Goal: Task Accomplishment & Management: Complete application form

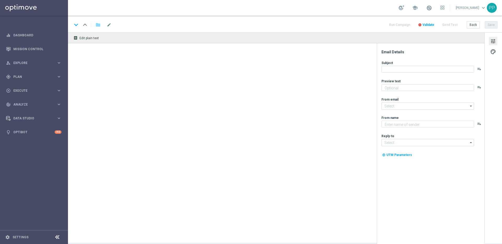
type textarea "Jetzt exklusiv im Lottoland"
type textarea "Lottoland"
type input "[EMAIL_ADDRESS][DOMAIN_NAME]"
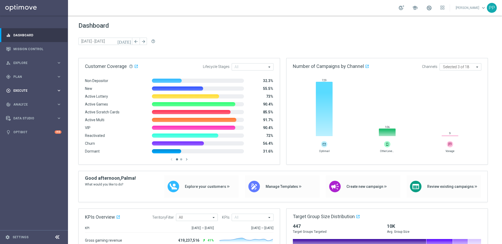
click at [17, 92] on span "Execute" at bounding box center [34, 90] width 43 height 3
click at [20, 98] on div "Campaign Builder" at bounding box center [41, 101] width 54 height 8
click at [21, 102] on link "Campaign Builder" at bounding box center [34, 101] width 41 height 4
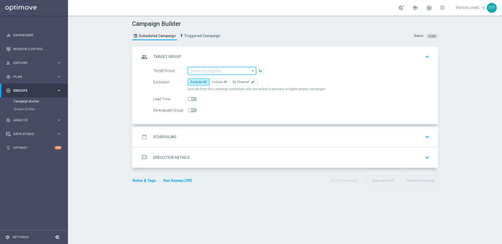
click at [197, 71] on input at bounding box center [222, 70] width 68 height 7
paste input "DEINT_GAMES_ACTIVE"
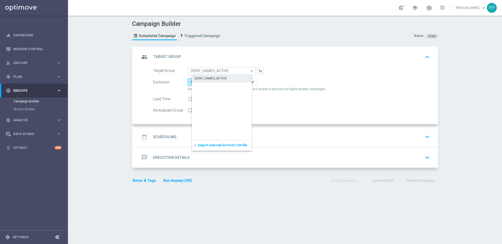
click at [200, 77] on div "DEINT_GAMES_ACTIVE" at bounding box center [210, 78] width 32 height 5
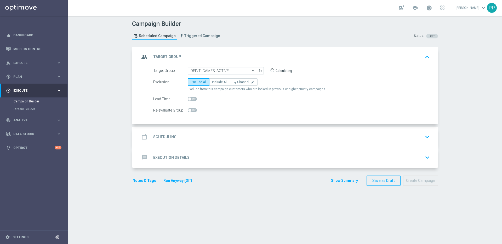
type input "DEINT_GAMES_ACTIVE"
click at [212, 81] on span "Include All" at bounding box center [219, 82] width 15 height 4
click at [212, 81] on input "Include All" at bounding box center [213, 82] width 3 height 3
radio input "true"
click at [171, 141] on div "date_range Scheduling" at bounding box center [158, 136] width 37 height 9
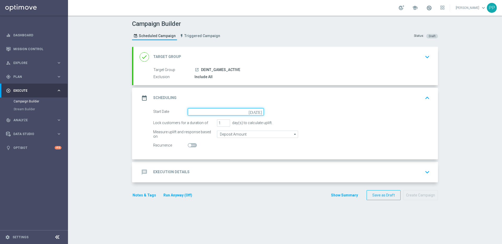
click at [193, 108] on input at bounding box center [226, 111] width 76 height 7
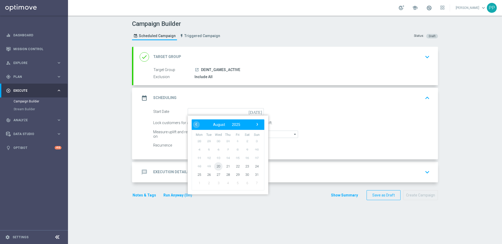
click at [219, 165] on span "20" at bounding box center [218, 166] width 8 height 8
type input "20 Aug 2025"
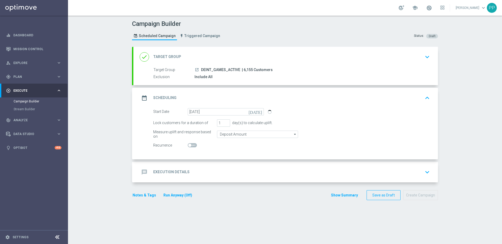
click at [165, 168] on div "message Execution Details" at bounding box center [165, 171] width 50 height 9
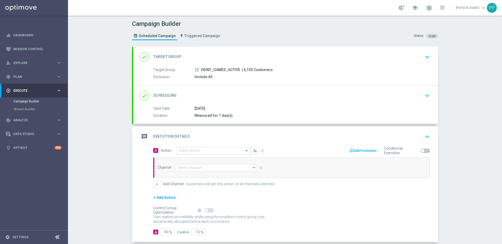
click at [184, 149] on input "text" at bounding box center [208, 151] width 58 height 4
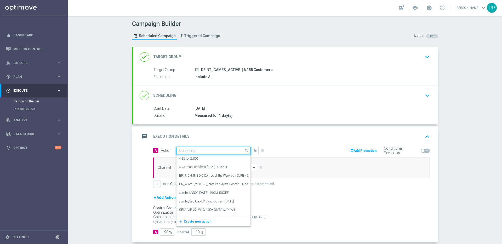
paste input "Excl. Game: Emotional Damage -G Games"
type input "Excl. Game: Emotional Damage -G Games"
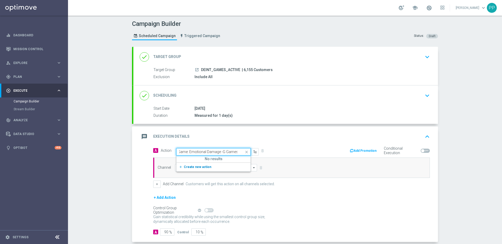
click at [184, 167] on span "Create new action" at bounding box center [197, 167] width 27 height 4
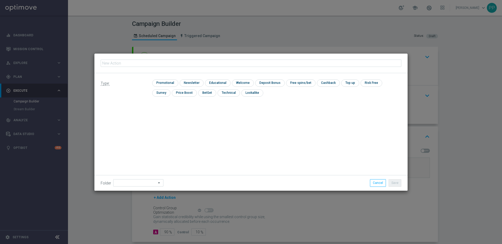
type input "Excl. Game: Emotional Damage -G Games"
click at [163, 86] on div "check Promotional" at bounding box center [165, 82] width 26 height 7
click at [162, 83] on input "checkbox" at bounding box center [164, 82] width 25 height 7
checkbox input "true"
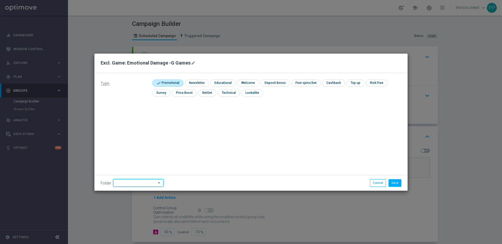
click at [126, 184] on input at bounding box center [138, 182] width 50 height 7
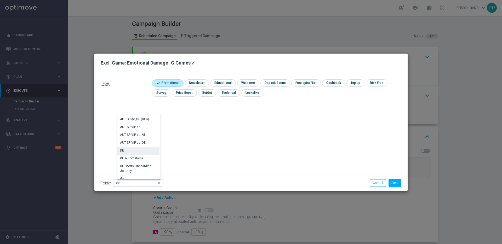
click at [130, 150] on div "DE" at bounding box center [138, 150] width 42 height 7
type input "DE"
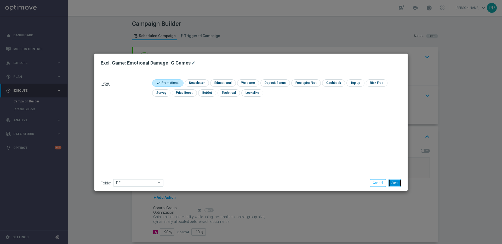
click at [395, 183] on button "Save" at bounding box center [394, 182] width 13 height 7
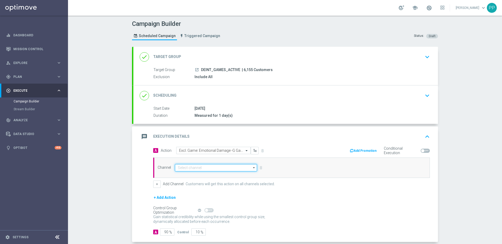
click at [192, 166] on input at bounding box center [216, 167] width 82 height 7
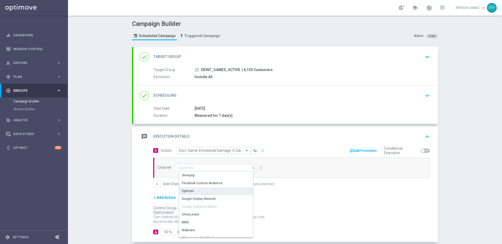
click at [190, 194] on div "Optimail" at bounding box center [218, 190] width 78 height 7
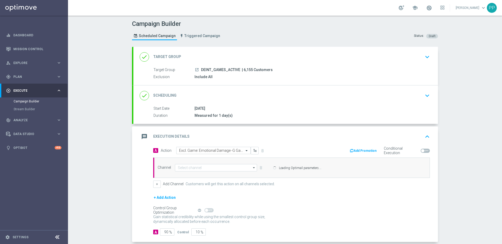
type input "Optimail"
click at [244, 71] on span "| 6,155 Customers" at bounding box center [257, 70] width 31 height 5
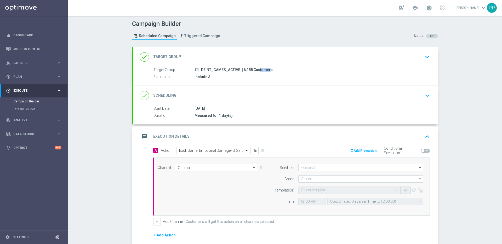
copy span "6,155"
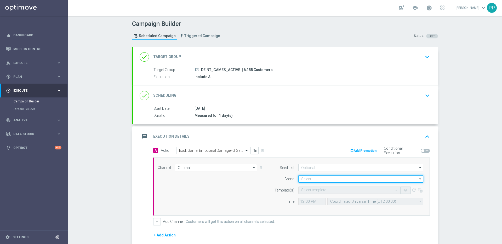
click at [304, 182] on input at bounding box center [360, 178] width 125 height 7
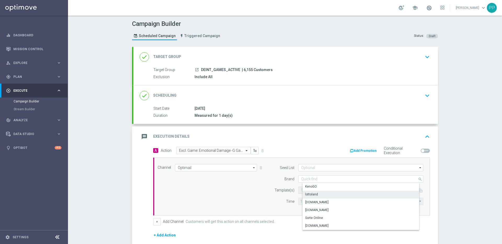
click at [305, 191] on div "lottoland" at bounding box center [364, 194] width 125 height 7
type input "lottoland"
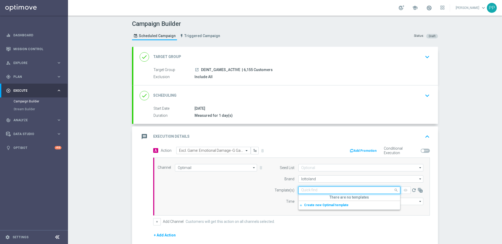
click at [303, 188] on input "text" at bounding box center [344, 190] width 86 height 4
paste input "DE_INT_EMT_NVIP_EM_TAC_GM__EXLUSIVE_GAMES_250820"
click at [304, 198] on label "DE_INT_EMT_NVIP_EM_TAC_GM__EXLUSIVE_GAMES_250820" at bounding box center [344, 198] width 87 height 4
type input "DE_INT_EMT_NVIP_EM_TAC_GM__EXLUSIVE_GAMES_250820"
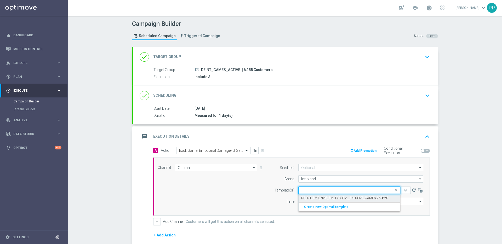
scroll to position [0, 0]
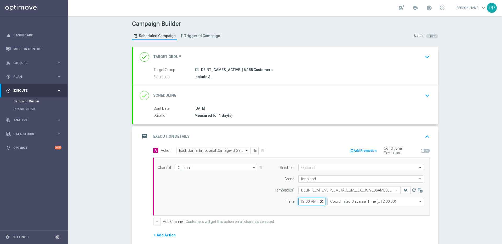
click at [298, 200] on input "12:00" at bounding box center [311, 201] width 27 height 7
type input "17:00"
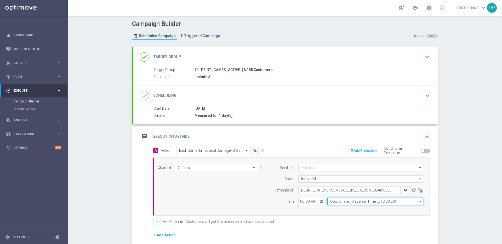
click at [344, 203] on input "Coordinated Universal Time (UTC 00:00)" at bounding box center [375, 201] width 96 height 7
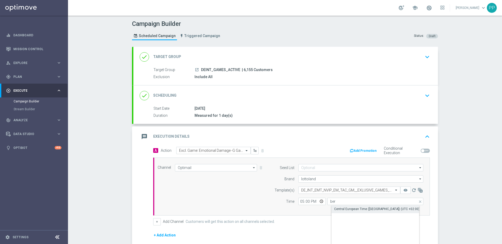
click at [344, 208] on div "Central European Time (Berlin) (UTC +02:00)" at bounding box center [376, 209] width 85 height 5
type input "Central European Time (Berlin) (UTC +02:00)"
click at [241, 207] on div "Channel Optimail Optimail arrow_drop_down Show Selected 1 of 26 Silverpop" at bounding box center [290, 186] width 273 height 45
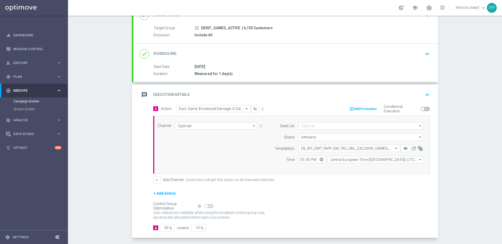
scroll to position [64, 0]
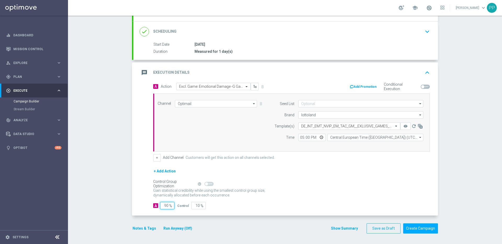
click at [166, 206] on input "90" at bounding box center [167, 205] width 14 height 7
type input "9"
type input "91"
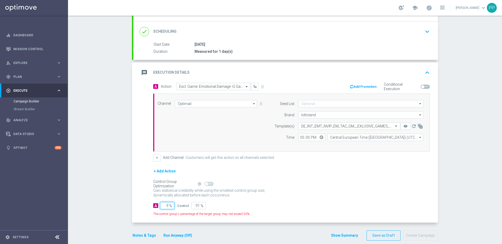
type input "98"
type input "2"
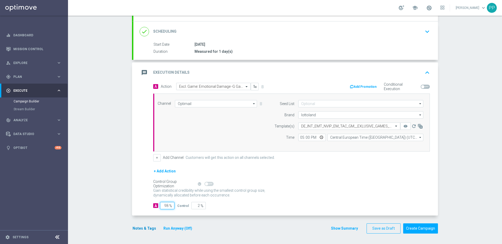
type input "98"
click at [147, 227] on button "Notes & Tags" at bounding box center [144, 228] width 25 height 7
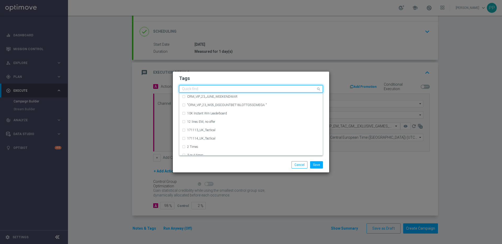
click at [202, 89] on input "text" at bounding box center [249, 89] width 134 height 4
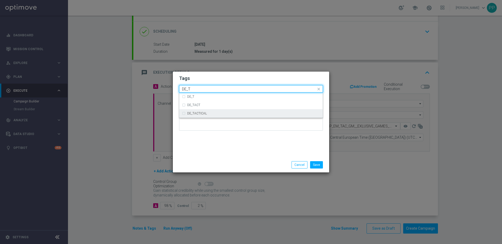
click at [205, 113] on label "DE_TACTICAL" at bounding box center [197, 113] width 20 height 3
type input "DE_T"
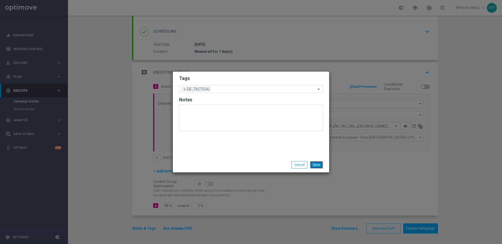
click at [317, 165] on button "Save" at bounding box center [316, 164] width 13 height 7
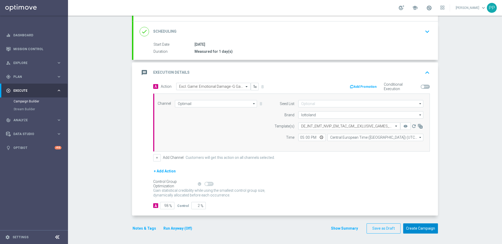
click at [421, 229] on button "Create Campaign" at bounding box center [420, 228] width 35 height 10
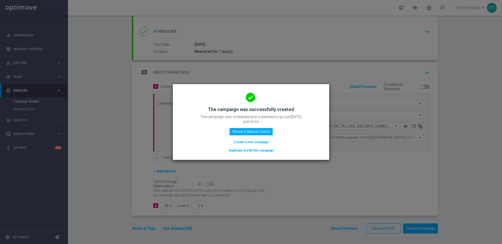
click at [242, 151] on button "Duplicate & edit this campaign" at bounding box center [251, 151] width 46 height 6
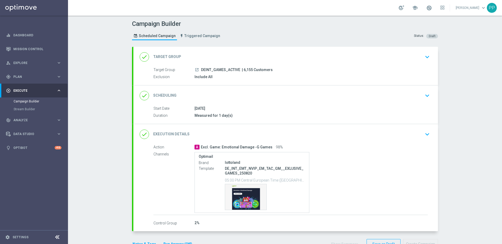
click at [216, 57] on div "done Target Group keyboard_arrow_down" at bounding box center [286, 57] width 292 height 10
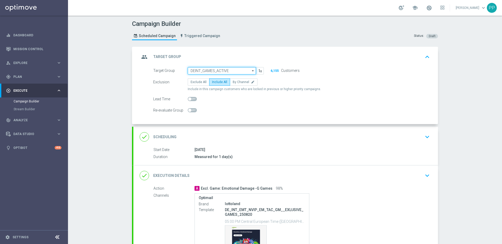
click at [206, 70] on input "DEINT_GAMES_ACTIVE" at bounding box center [222, 70] width 68 height 7
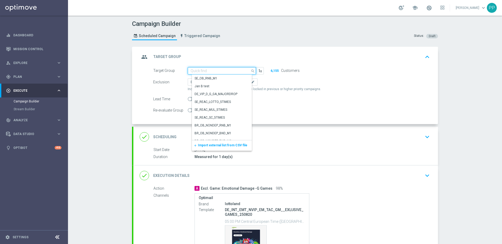
paste input "AT_GAMES_ACTIVE"
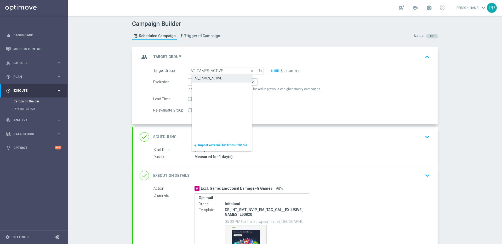
click at [206, 77] on div "AT_GAMES_ACTIVE" at bounding box center [207, 78] width 27 height 5
type input "AT_GAMES_ACTIVE"
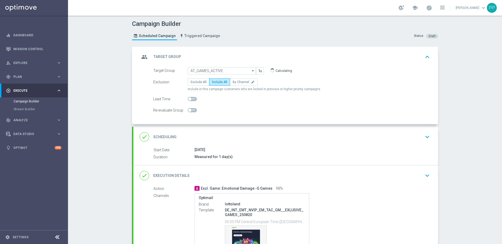
click at [210, 175] on div "done Execution Details keyboard_arrow_down" at bounding box center [286, 176] width 292 height 10
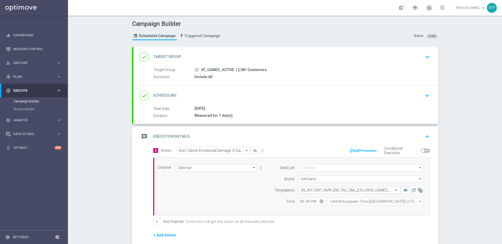
click at [305, 190] on input "text" at bounding box center [344, 190] width 86 height 4
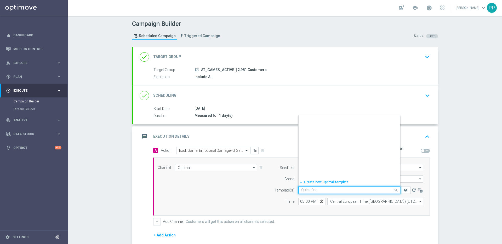
scroll to position [20288, 0]
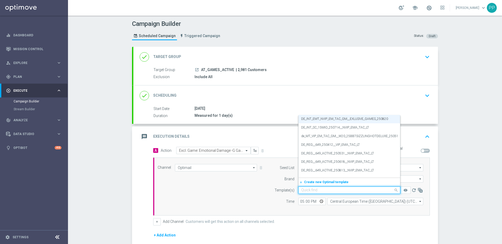
paste input "AT_EMT_NVIP_EM_TAC_GM__EXLUSIVE_GAMES_250820"
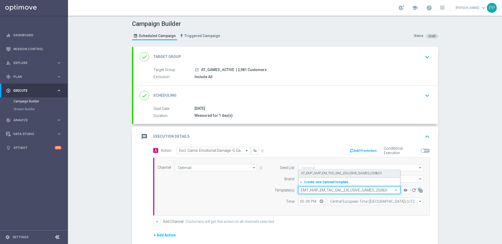
click at [306, 174] on label "AT_EMT_NVIP_EM_TAC_GM__EXLUSIVE_GAMES_250820" at bounding box center [341, 173] width 80 height 4
type input "AT_EMT_NVIP_EM_TAC_GM__EXLUSIVE_GAMES_250820"
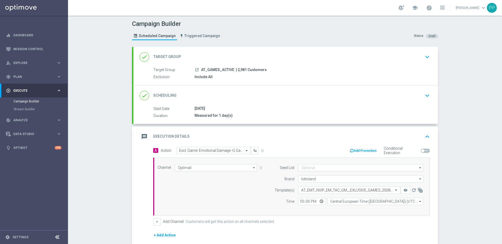
scroll to position [0, 0]
click at [238, 69] on span "| 2,981 Customers" at bounding box center [251, 70] width 31 height 5
copy span "2,981"
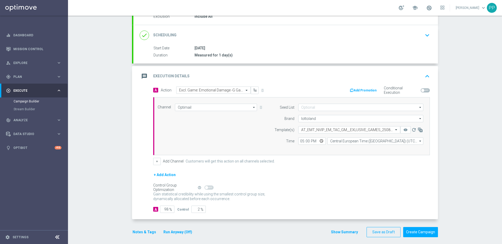
scroll to position [64, 0]
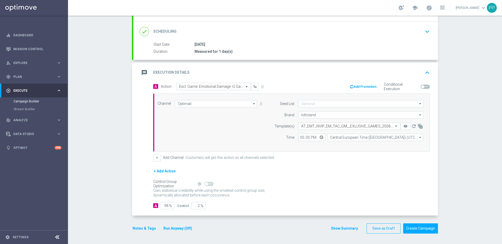
click at [139, 225] on button "Notes & Tags" at bounding box center [144, 228] width 25 height 7
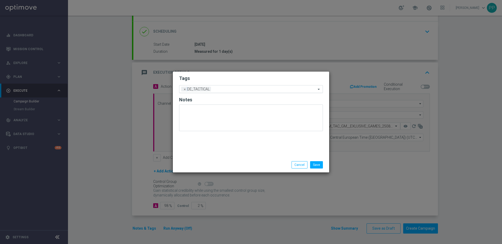
click at [182, 89] on div "Add a new tag × DE_TACTICAL" at bounding box center [247, 88] width 137 height 7
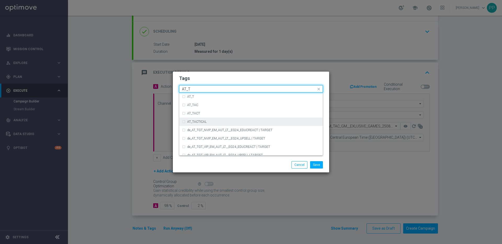
click at [188, 120] on label "AT_TACTICAL" at bounding box center [196, 121] width 19 height 3
type input "AT_T"
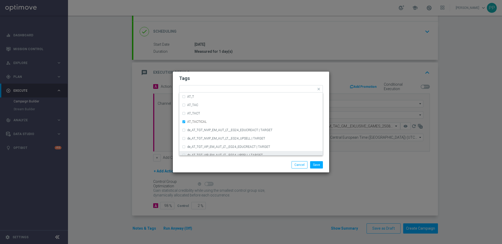
click at [251, 164] on div "Save Cancel" at bounding box center [275, 164] width 101 height 7
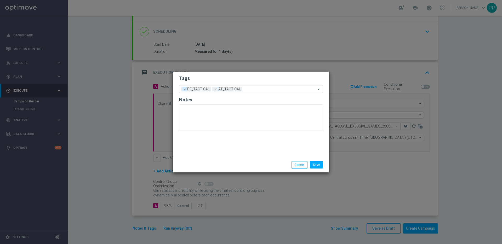
click at [184, 89] on span "×" at bounding box center [184, 89] width 5 height 5
click at [313, 163] on button "Save" at bounding box center [316, 164] width 13 height 7
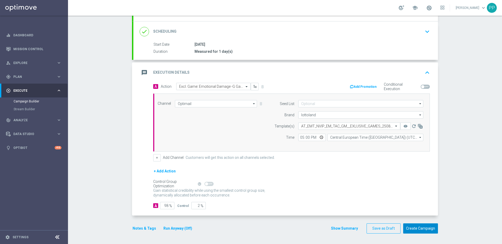
click at [421, 225] on button "Create Campaign" at bounding box center [420, 228] width 35 height 10
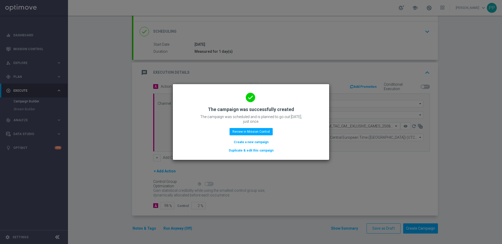
click at [240, 141] on button "Create a new campaign" at bounding box center [251, 142] width 36 height 6
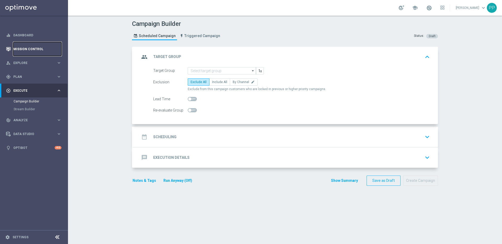
click at [33, 50] on link "Mission Control" at bounding box center [37, 49] width 48 height 14
